Goal: Task Accomplishment & Management: Use online tool/utility

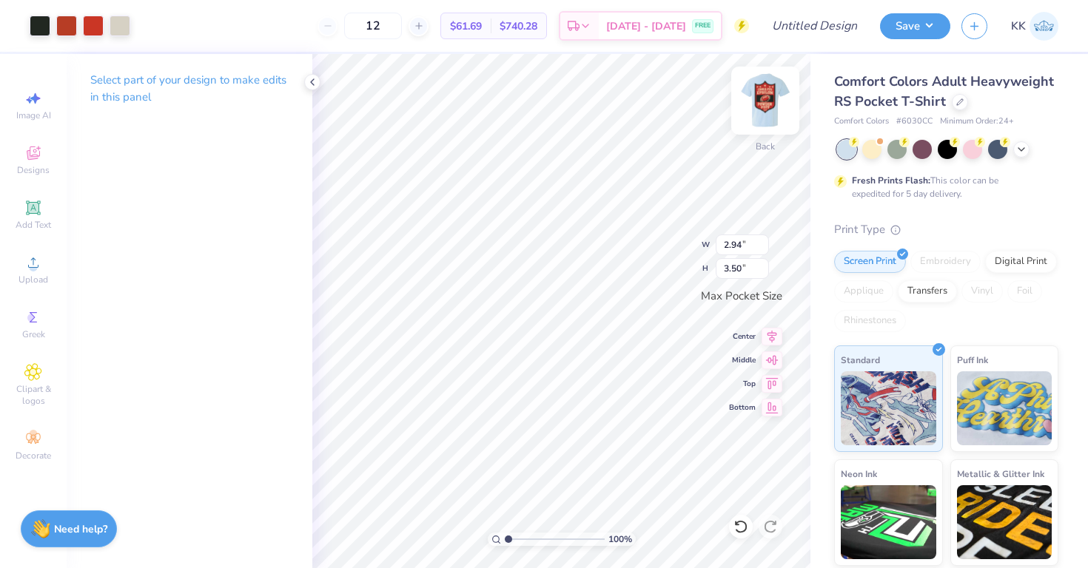
click at [764, 95] on img at bounding box center [764, 100] width 59 height 59
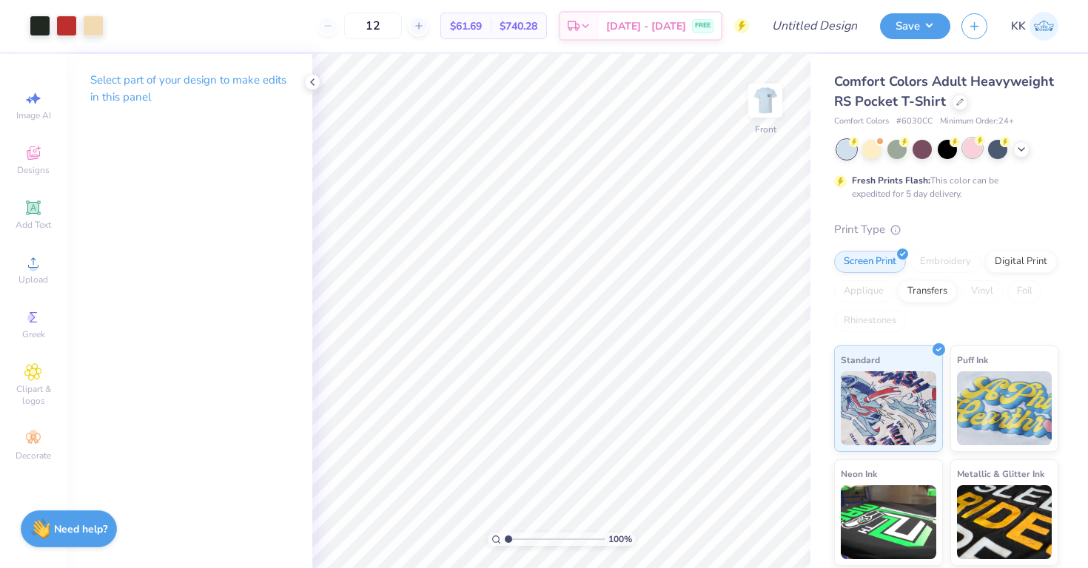
click at [974, 148] on div at bounding box center [971, 147] width 19 height 19
click at [65, 28] on div at bounding box center [66, 24] width 21 height 21
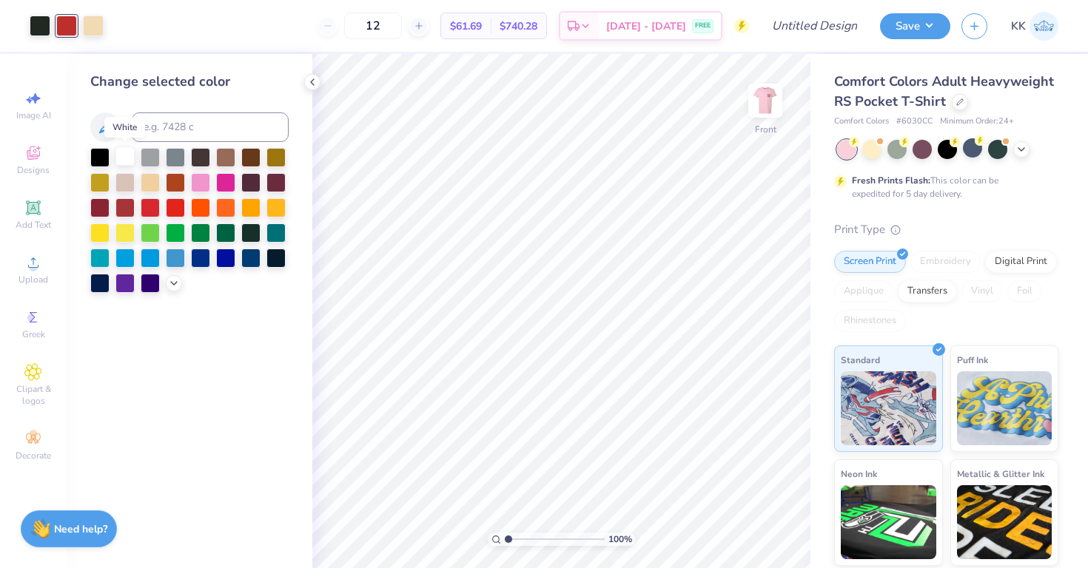
click at [119, 150] on div at bounding box center [124, 155] width 19 height 19
click at [172, 282] on polyline at bounding box center [174, 281] width 6 height 3
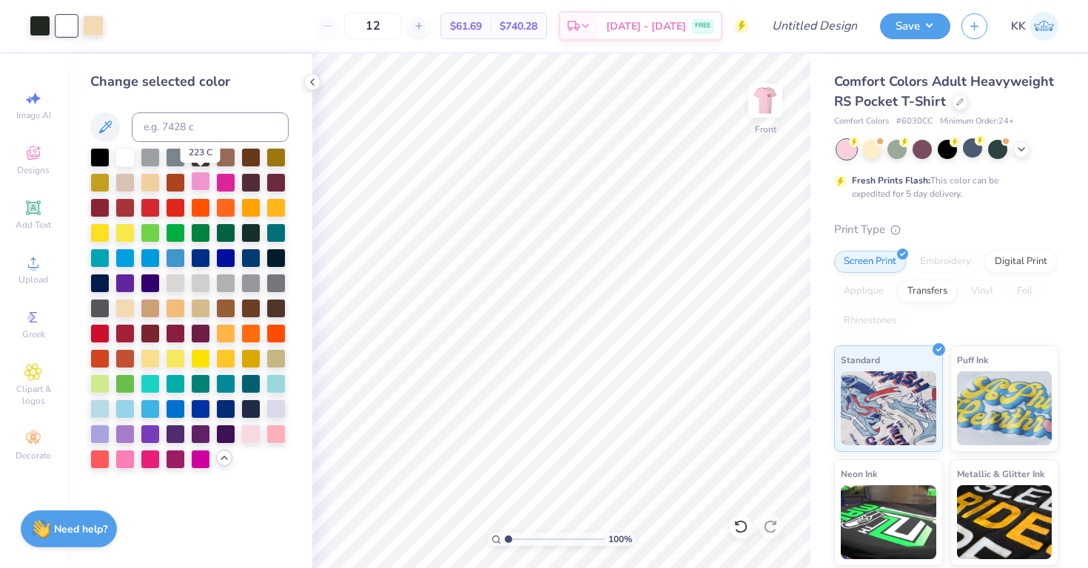
click at [200, 175] on div at bounding box center [200, 181] width 19 height 19
click at [252, 441] on div at bounding box center [250, 432] width 19 height 19
click at [86, 27] on div at bounding box center [93, 24] width 21 height 21
click at [124, 149] on div at bounding box center [124, 155] width 19 height 19
click at [70, 24] on div at bounding box center [66, 24] width 21 height 21
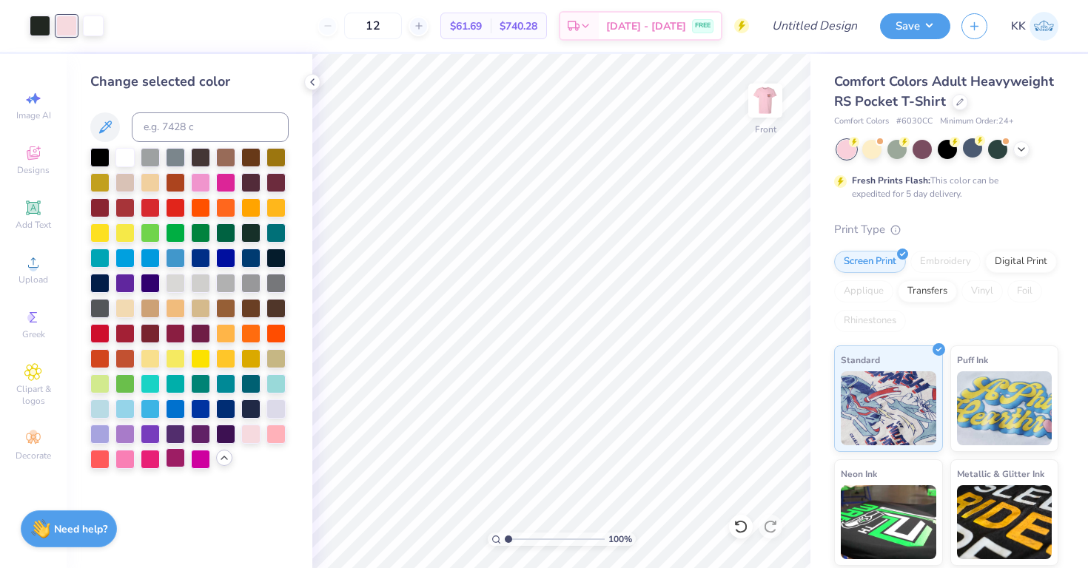
click at [180, 459] on div at bounding box center [175, 457] width 19 height 19
click at [223, 181] on div at bounding box center [225, 181] width 19 height 19
click at [154, 277] on div at bounding box center [150, 281] width 19 height 19
click at [39, 17] on div at bounding box center [40, 24] width 21 height 21
click at [246, 439] on div at bounding box center [250, 432] width 19 height 19
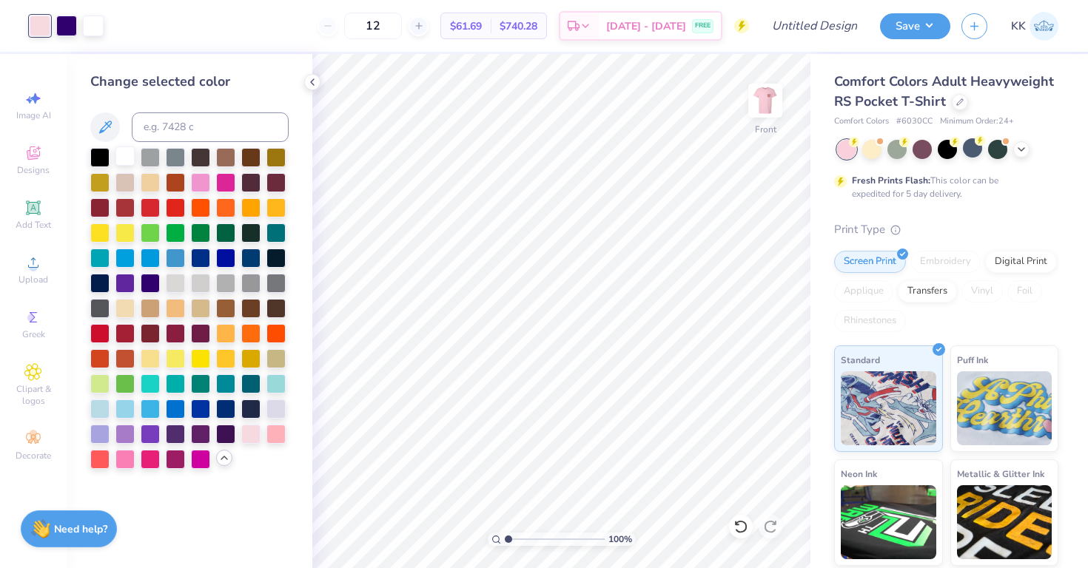
click at [123, 162] on div at bounding box center [124, 155] width 19 height 19
click at [64, 25] on div at bounding box center [66, 24] width 21 height 21
click at [133, 463] on div at bounding box center [124, 457] width 19 height 19
click at [198, 182] on div at bounding box center [200, 181] width 19 height 19
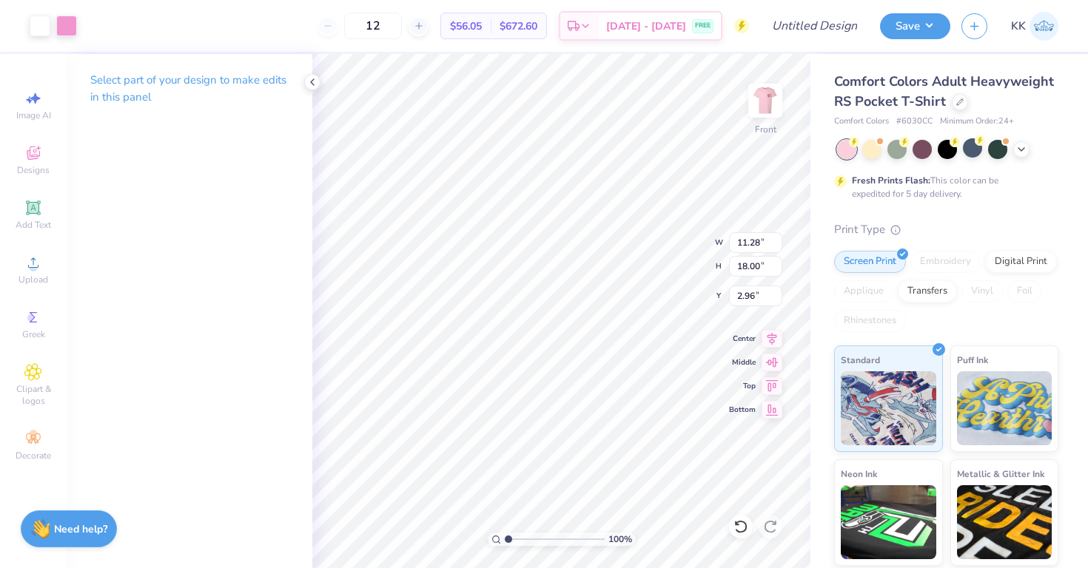
type input "10.70"
type input "17.07"
type input "3.00"
click at [61, 22] on div at bounding box center [66, 24] width 21 height 21
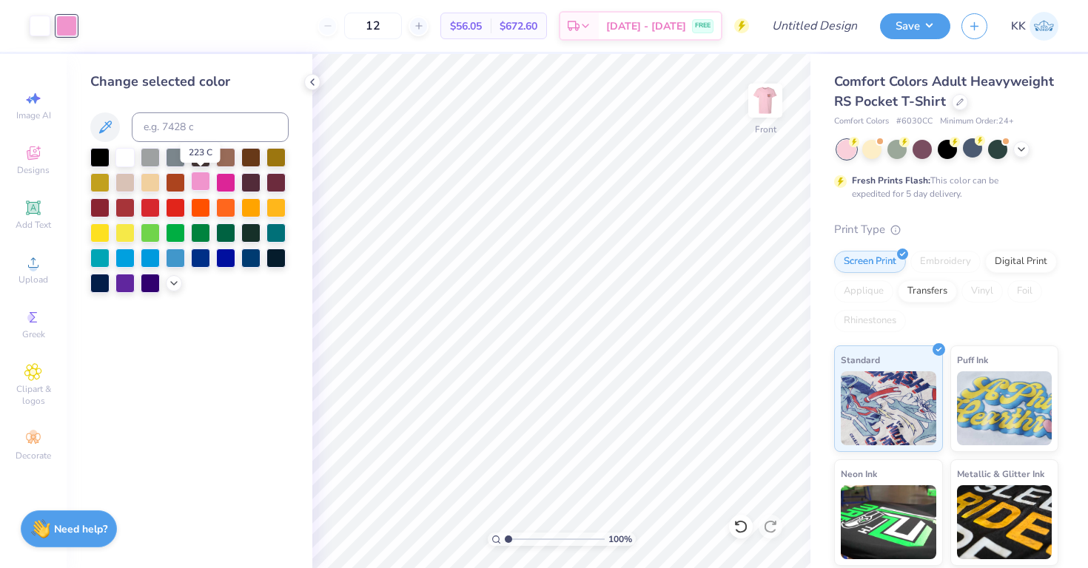
click at [196, 186] on div at bounding box center [200, 181] width 19 height 19
click at [169, 275] on div at bounding box center [189, 220] width 198 height 145
click at [173, 278] on icon at bounding box center [174, 282] width 12 height 12
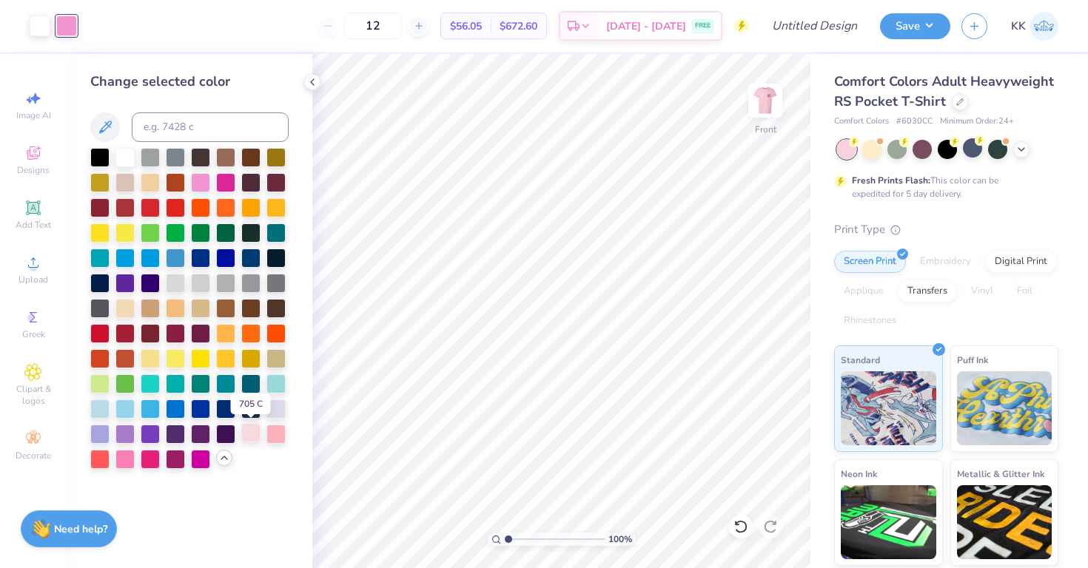
click at [255, 433] on div at bounding box center [250, 432] width 19 height 19
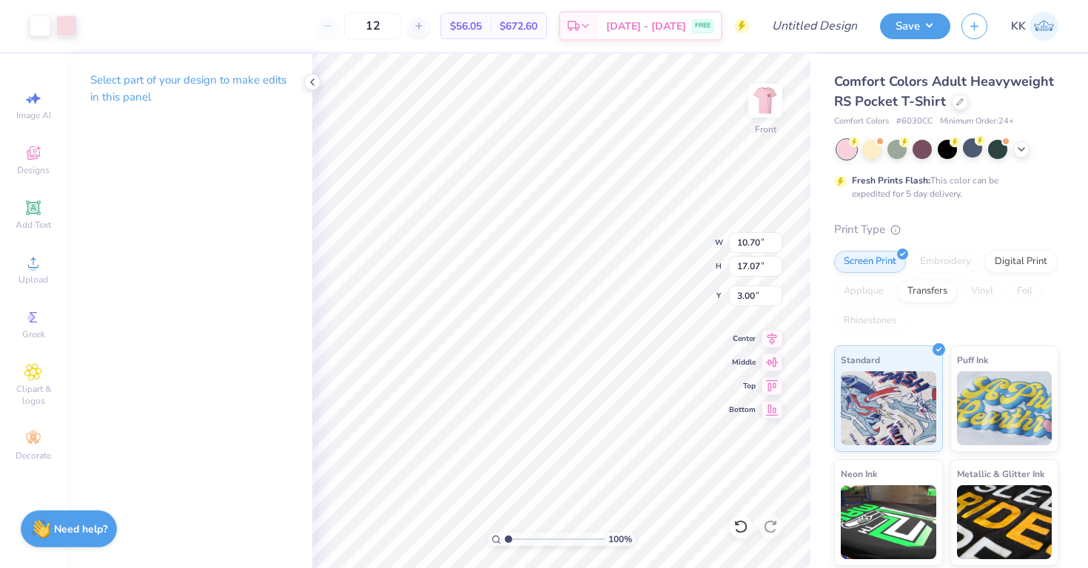
type input "1.34"
type input "1.97"
click at [773, 95] on img at bounding box center [764, 100] width 59 height 59
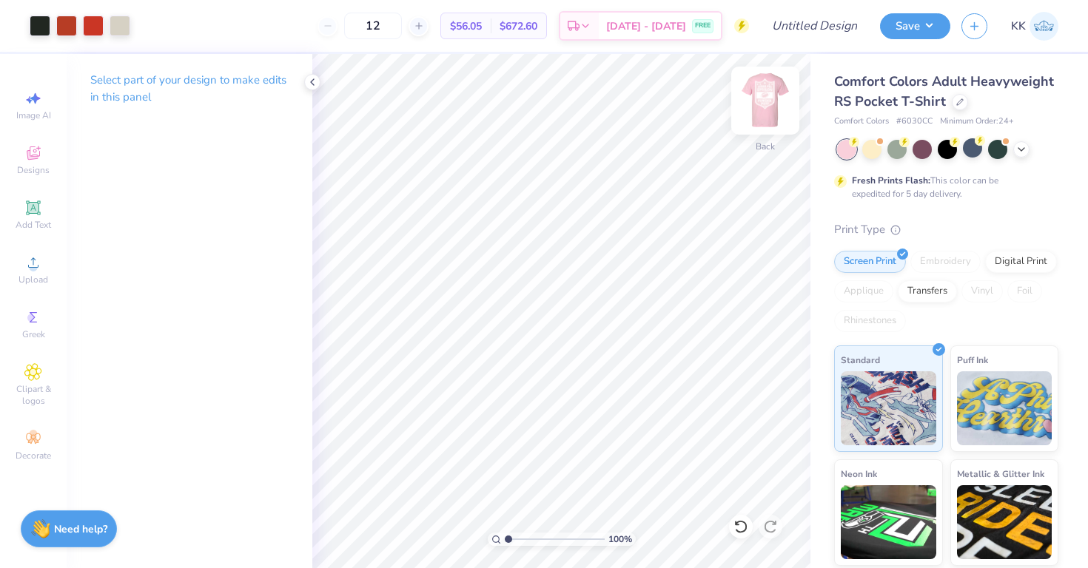
click at [761, 114] on img at bounding box center [764, 100] width 59 height 59
click at [755, 109] on img at bounding box center [764, 100] width 59 height 59
click at [43, 24] on div at bounding box center [40, 24] width 21 height 21
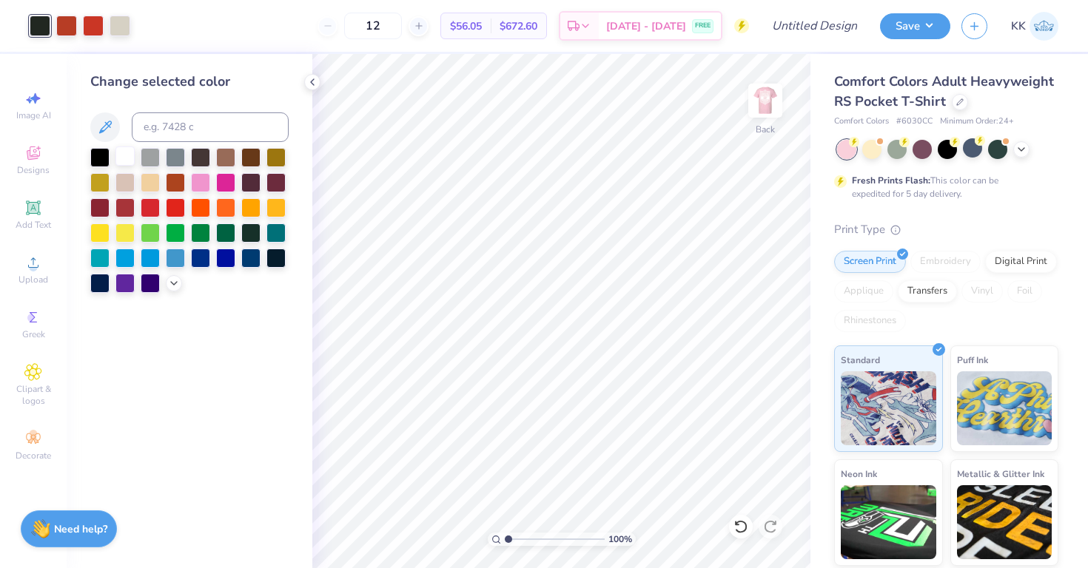
click at [126, 166] on div at bounding box center [124, 155] width 19 height 19
click at [66, 39] on div "Art colors" at bounding box center [65, 26] width 130 height 52
click at [69, 33] on div at bounding box center [66, 24] width 21 height 21
click at [192, 133] on input at bounding box center [210, 127] width 157 height 30
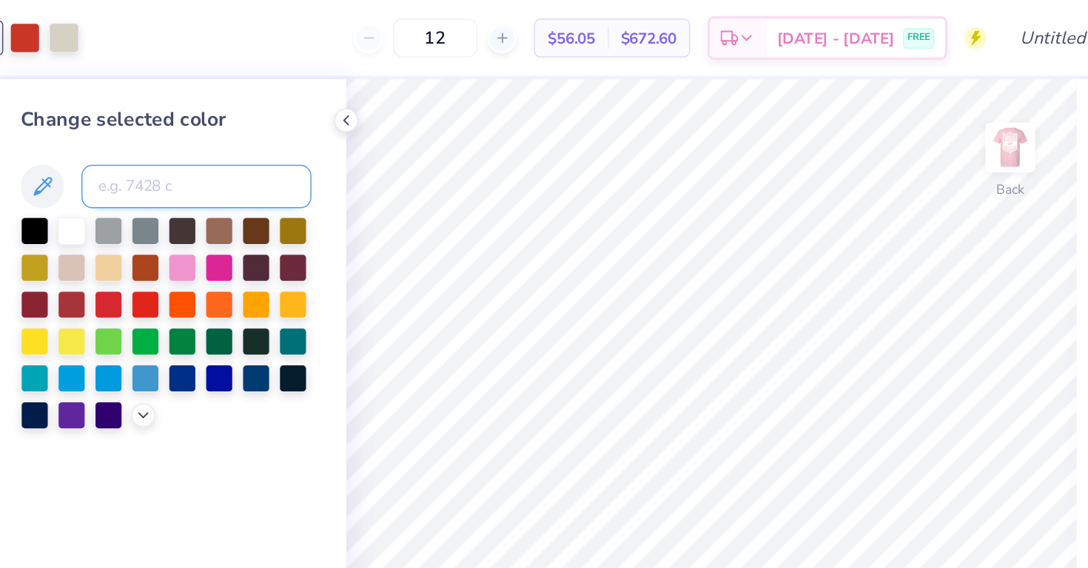
click at [167, 128] on input at bounding box center [210, 127] width 157 height 30
type input "705"
click at [203, 180] on div at bounding box center [200, 181] width 19 height 19
click at [175, 285] on icon at bounding box center [174, 282] width 12 height 12
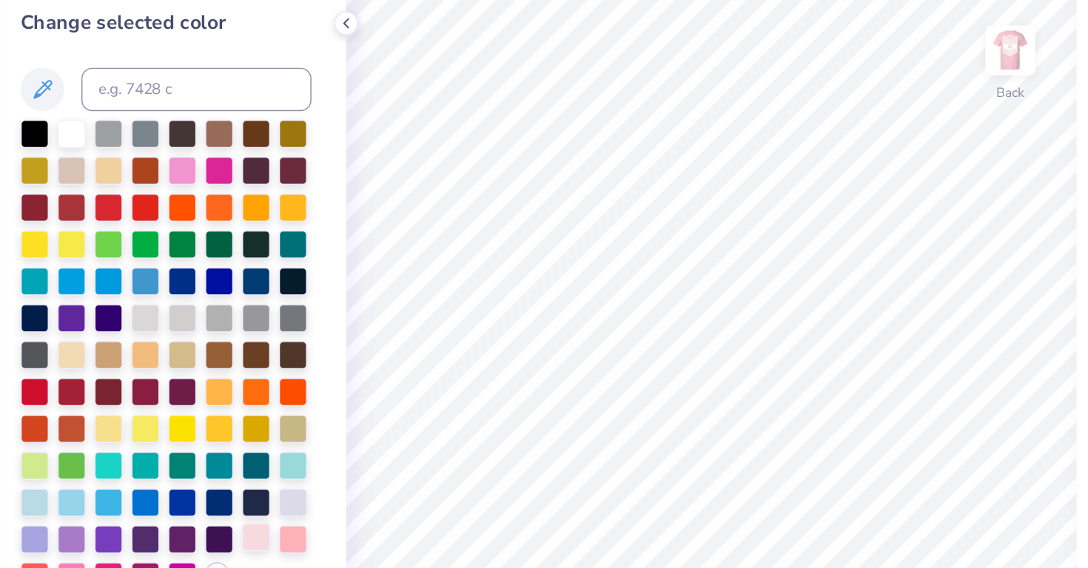
click at [251, 434] on div at bounding box center [250, 432] width 19 height 19
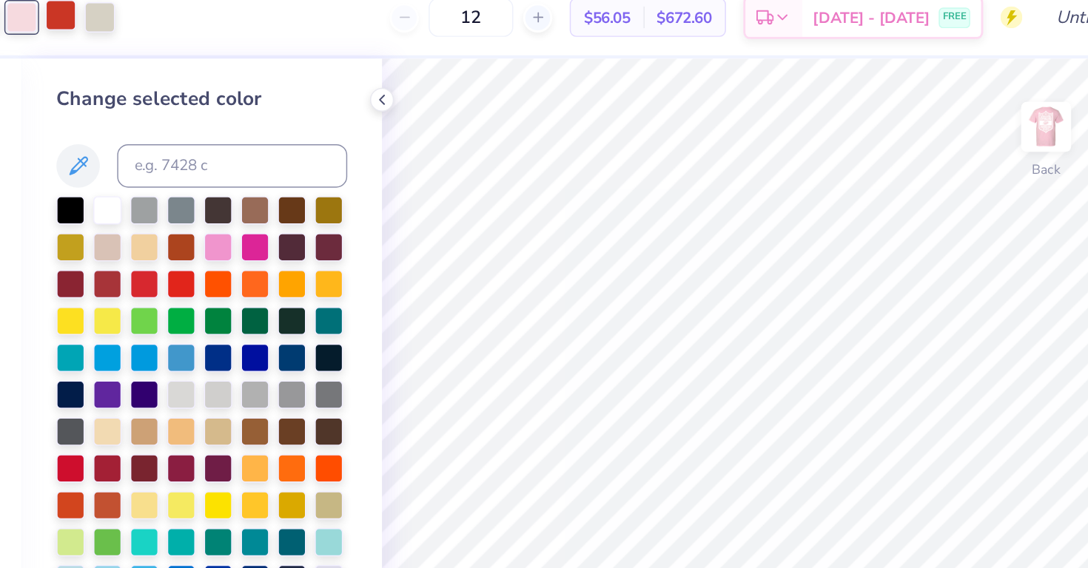
click at [94, 24] on div at bounding box center [93, 24] width 21 height 21
click at [195, 125] on input at bounding box center [210, 127] width 157 height 30
type input "705"
click at [95, 21] on div at bounding box center [93, 24] width 21 height 21
click at [121, 153] on div at bounding box center [124, 155] width 19 height 19
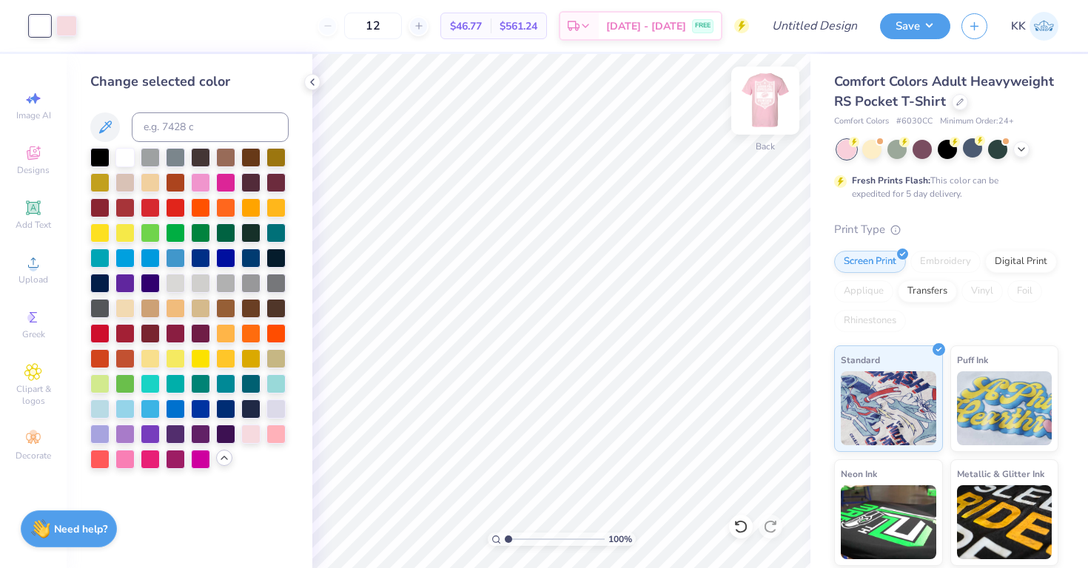
click at [776, 101] on img at bounding box center [764, 100] width 59 height 59
click at [392, 33] on input "12" at bounding box center [373, 26] width 58 height 27
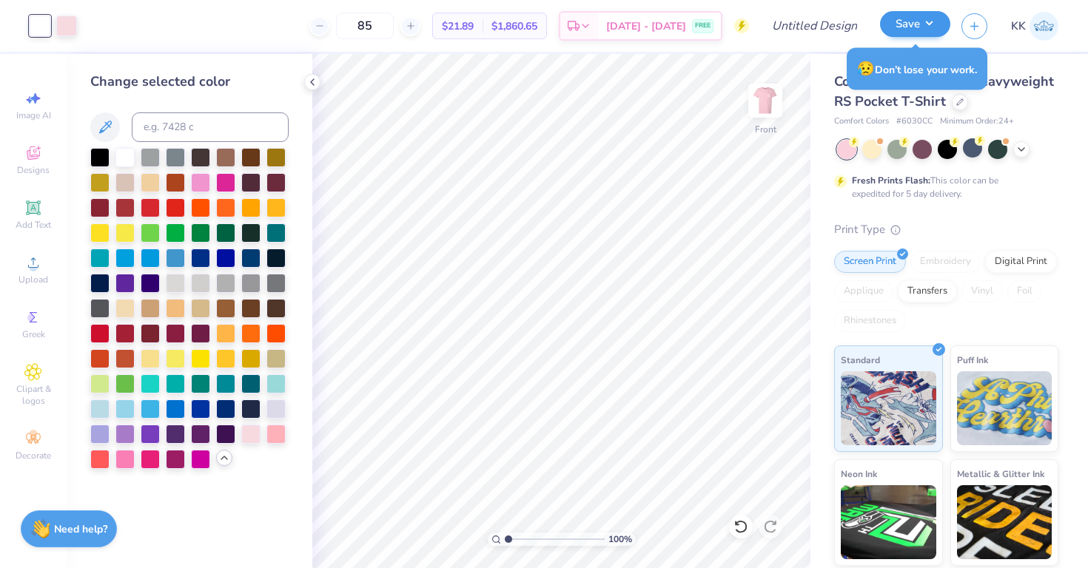
type input "85"
click at [926, 24] on button "Save" at bounding box center [915, 24] width 70 height 26
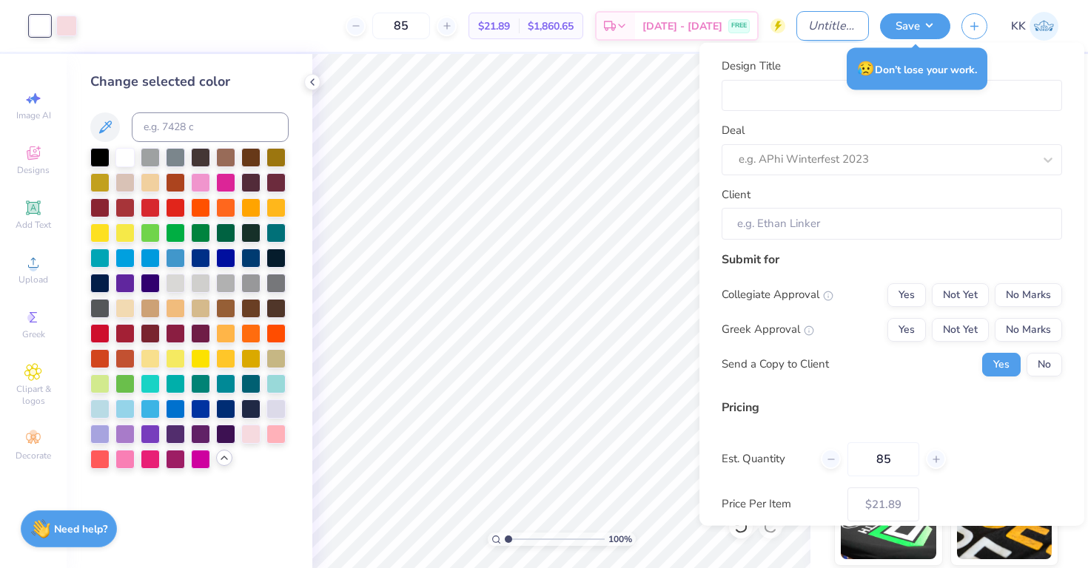
click at [809, 28] on input "Design Title" at bounding box center [832, 26] width 73 height 30
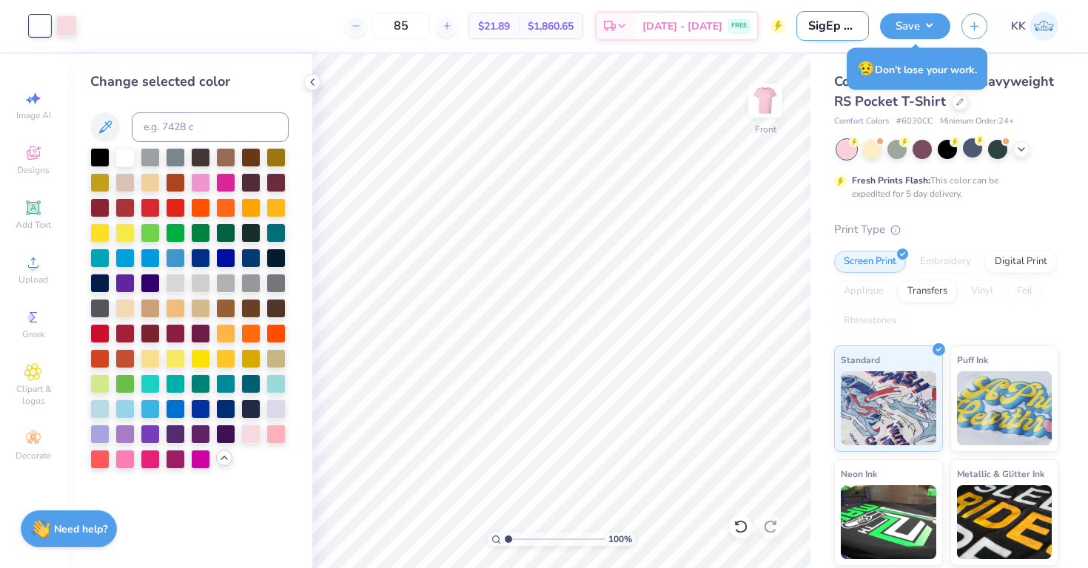
click at [832, 29] on input "SigEp Fall Rush" at bounding box center [832, 26] width 73 height 30
click at [854, 26] on input "SigEp Fall Rush" at bounding box center [832, 26] width 73 height 30
drag, startPoint x: 854, startPoint y: 26, endPoint x: 873, endPoint y: 25, distance: 19.2
click at [873, 25] on div "Art colors 85 $21.89 Per Item $1,860.65 Total Est. Delivery [DATE] - [DATE] FRE…" at bounding box center [544, 26] width 1088 height 52
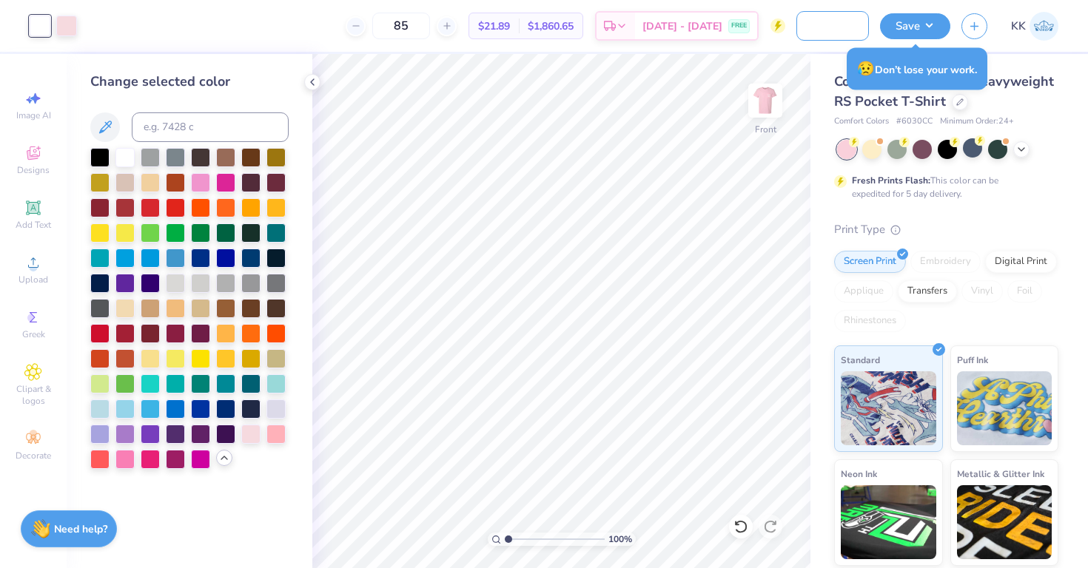
scroll to position [0, 51]
type input "SigEp PowderPuff"
click at [917, 30] on button "Save" at bounding box center [915, 24] width 70 height 26
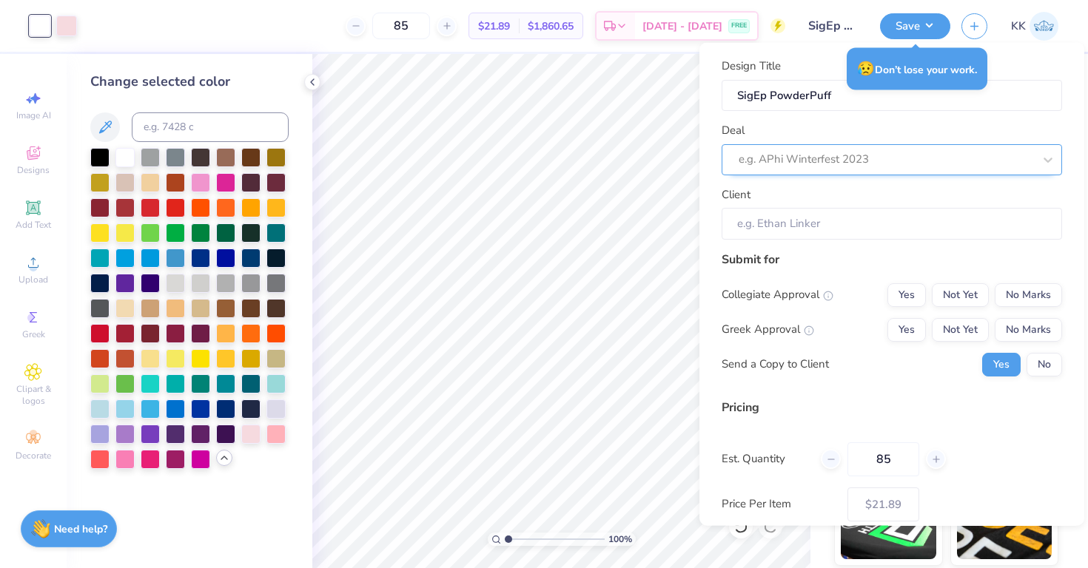
click at [867, 152] on div at bounding box center [885, 159] width 294 height 20
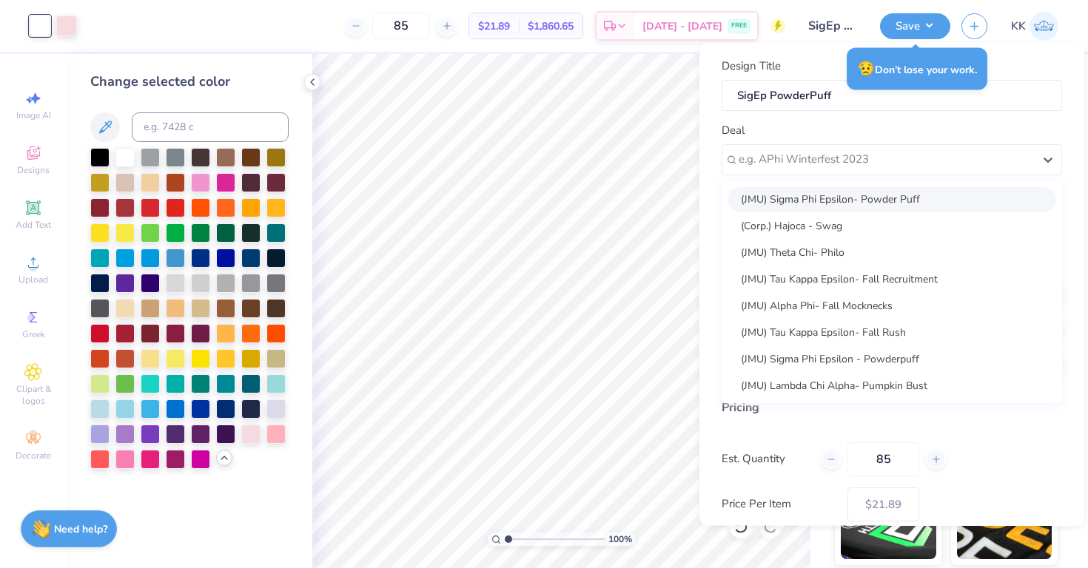
click at [871, 192] on div "(JMU) Sigma Phi Epsilon- Powder Puff" at bounding box center [891, 198] width 328 height 24
type input "[PERSON_NAME]"
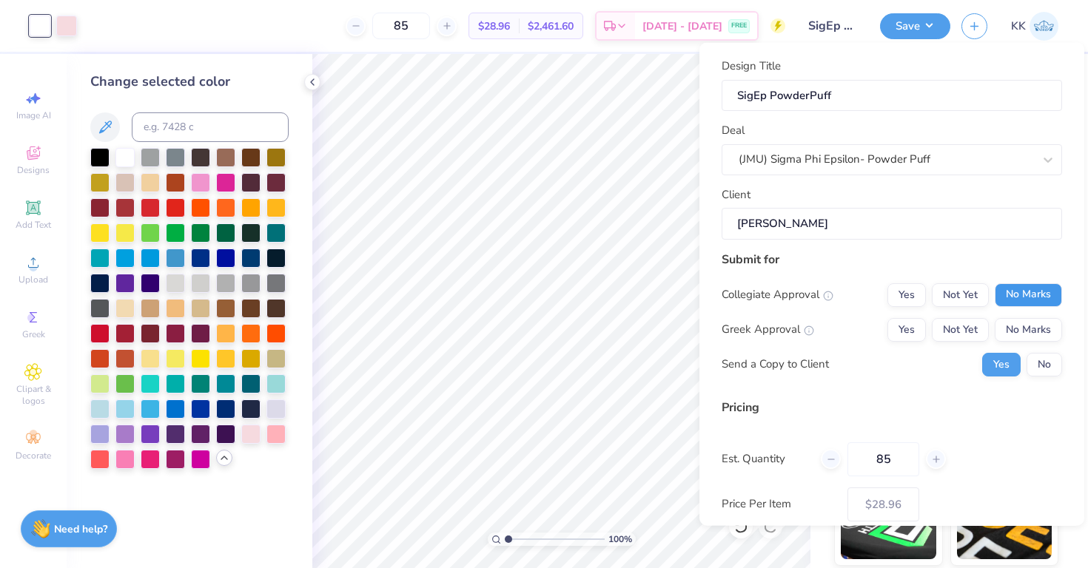
click at [1012, 300] on button "No Marks" at bounding box center [1027, 295] width 67 height 24
click at [973, 330] on button "Not Yet" at bounding box center [959, 329] width 57 height 24
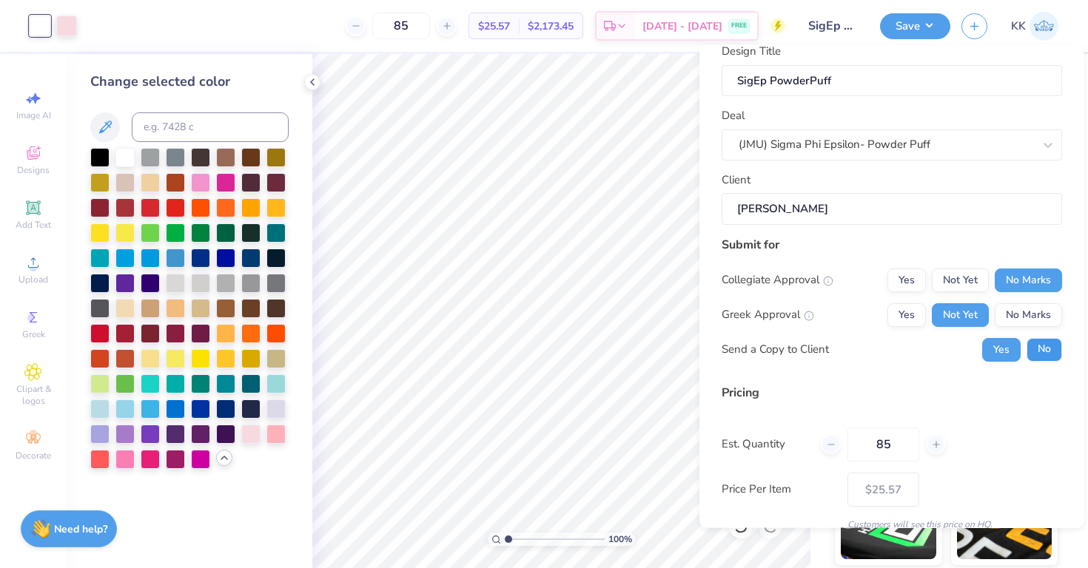
click at [1040, 350] on button "No" at bounding box center [1044, 349] width 36 height 24
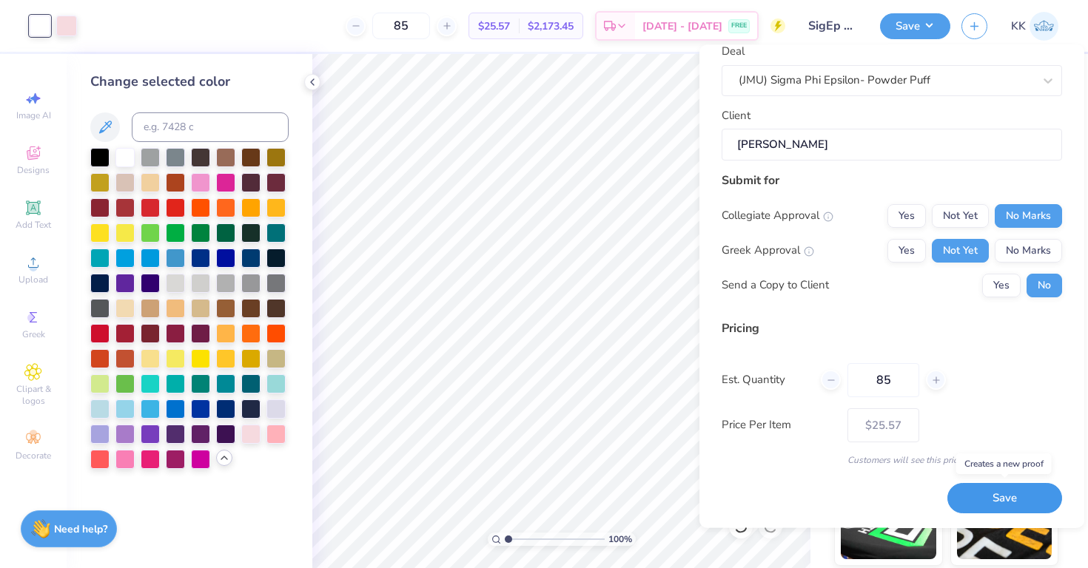
click at [988, 510] on button "Save" at bounding box center [1004, 499] width 115 height 30
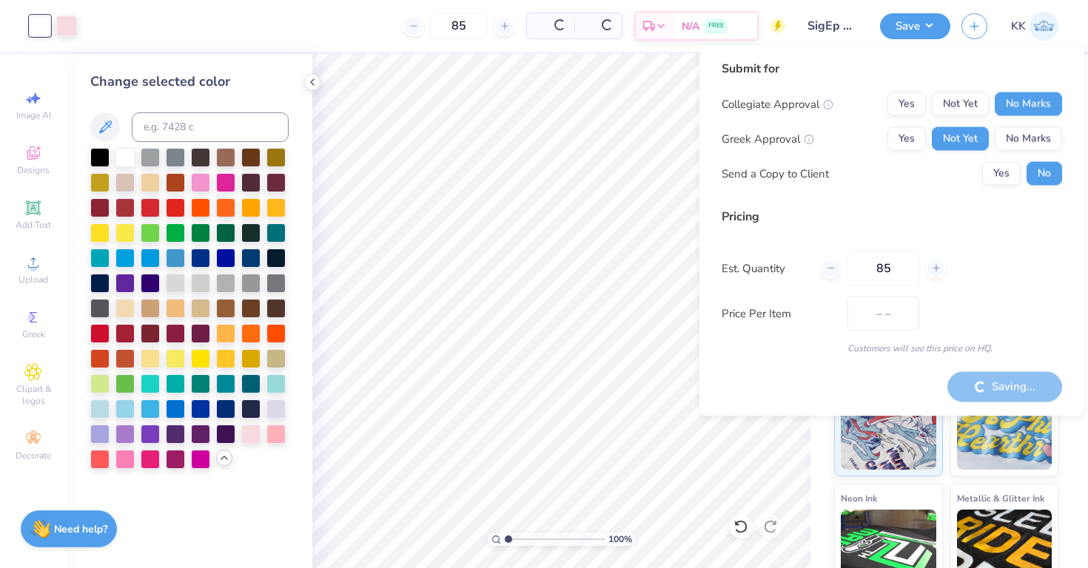
type input "$25.57"
